Goal: Information Seeking & Learning: Learn about a topic

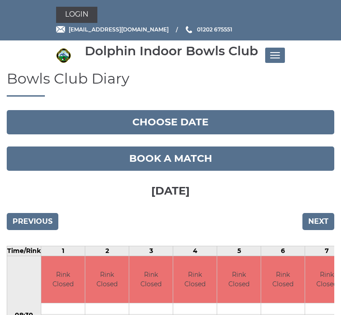
click at [279, 58] on span "Toggle navigation" at bounding box center [277, 57] width 5 height 1
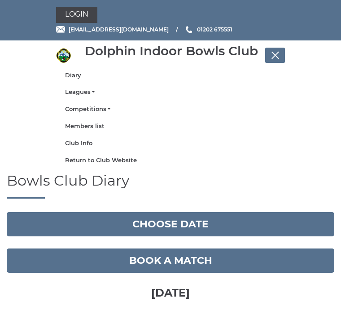
click at [91, 95] on link "Leagues" at bounding box center [170, 92] width 211 height 8
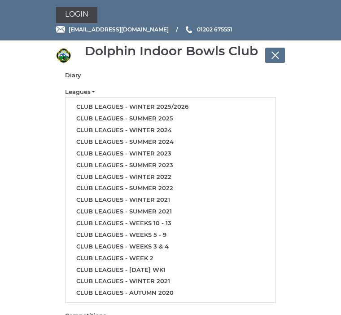
click at [178, 118] on link "Club leagues - Summer 2025" at bounding box center [171, 119] width 210 height 12
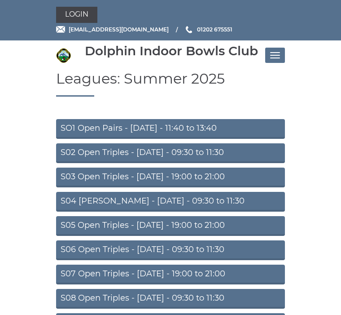
click at [178, 130] on link "SO1 Open Pairs - [DATE] - 11:40 to 13:40" at bounding box center [170, 129] width 229 height 20
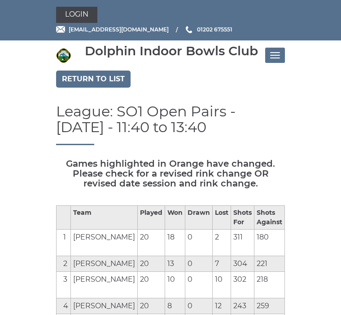
click at [118, 76] on link "Return to list" at bounding box center [93, 78] width 74 height 17
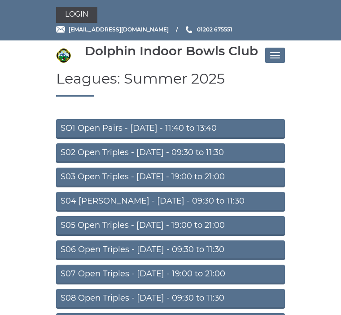
click at [175, 156] on link "S02 Open Triples - Tuesday - 09:30 to 11:30" at bounding box center [170, 153] width 229 height 20
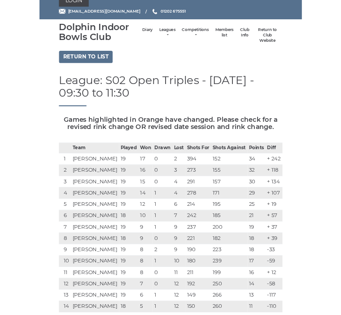
scroll to position [69, 0]
